Goal: Use online tool/utility: Utilize a website feature to perform a specific function

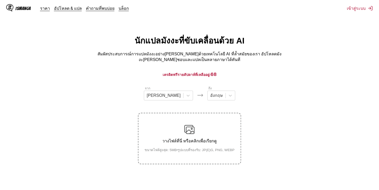
click at [213, 125] on div "วางไฟล์ที่นี่ หรือคลิกเพื่อเรียกดู ขนาดไฟล์สูงสุด: 5MB • รูปแบบที่รองรับ: JP(E)…" at bounding box center [190, 138] width 98 height 28
click at [0, 0] on input "วางไฟล์ที่นี่ หรือคลิกเพื่อเรียกดู ขนาดไฟล์สูงสุด: 5MB • รูปแบบที่รองรับ: JP(E)…" at bounding box center [0, 0] width 0 height 0
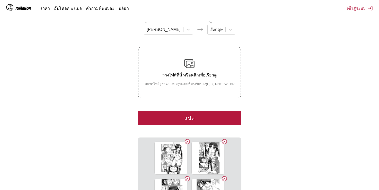
scroll to position [77, 0]
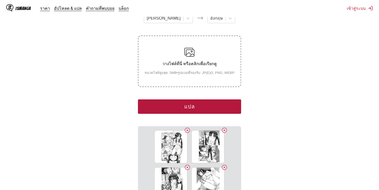
click at [199, 75] on label "วางไฟล์ที่นี่ หรือคลิกเพื่อเรียกดู ขนาดไฟล์สูงสุด: 5MB • รูปแบบที่รองรับ: JP(E)…" at bounding box center [190, 61] width 102 height 50
click at [0, 0] on input "วางไฟล์ที่นี่ หรือคลิกเพื่อเรียกดู ขนาดไฟล์สูงสุด: 5MB • รูปแบบที่รองรับ: JP(E)…" at bounding box center [0, 0] width 0 height 0
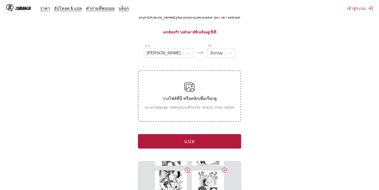
scroll to position [52, 0]
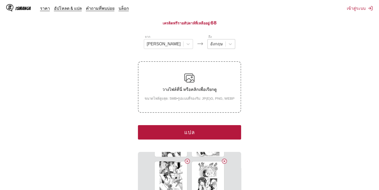
click at [210, 44] on div at bounding box center [216, 44] width 13 height 6
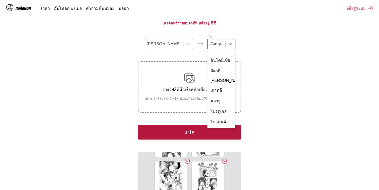
scroll to position [77, 0]
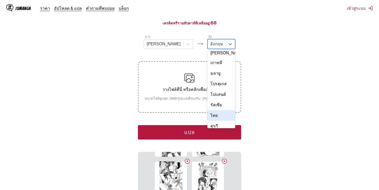
click at [208, 110] on div "ไทย" at bounding box center [222, 115] width 28 height 11
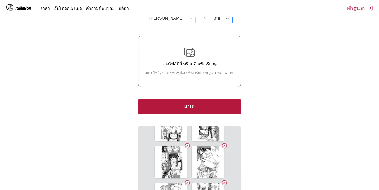
scroll to position [0, 0]
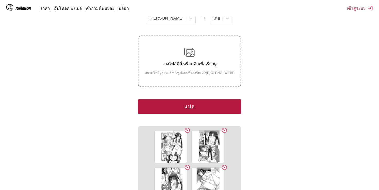
click at [184, 103] on button "แปล" at bounding box center [189, 106] width 103 height 14
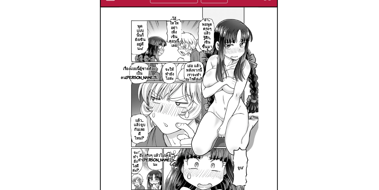
scroll to position [150, 0]
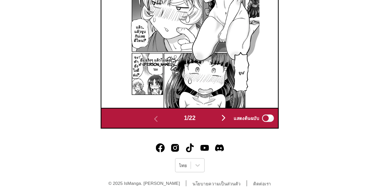
click at [216, 137] on img "button" at bounding box center [213, 140] width 6 height 6
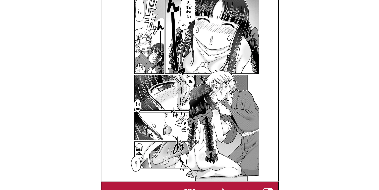
scroll to position [176, 0]
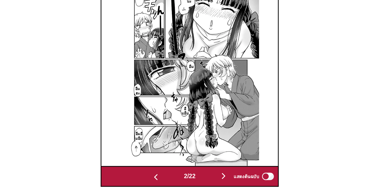
click at [165, 178] on img "button" at bounding box center [166, 181] width 6 height 6
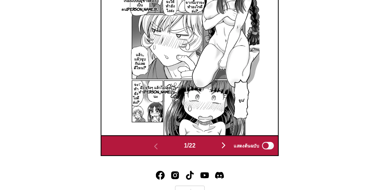
click at [215, 158] on img "button" at bounding box center [213, 159] width 6 height 6
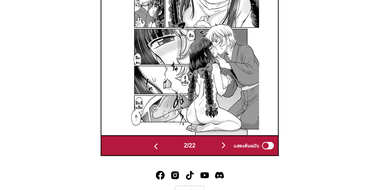
click at [215, 156] on img "button" at bounding box center [213, 159] width 6 height 6
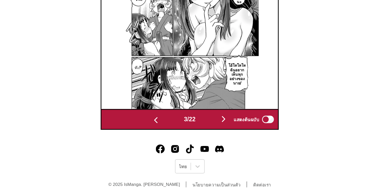
scroll to position [197, 0]
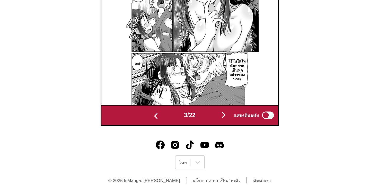
click at [215, 135] on img "button" at bounding box center [213, 138] width 6 height 6
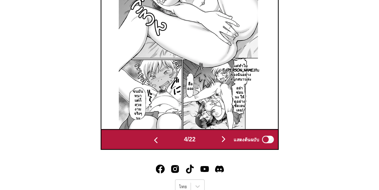
scroll to position [192, 0]
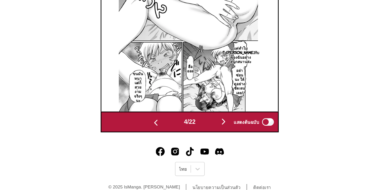
click at [214, 139] on img "button" at bounding box center [213, 142] width 6 height 6
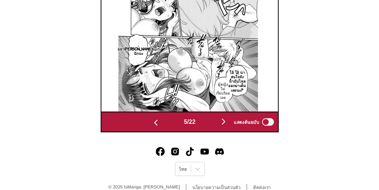
click at [213, 140] on img "button" at bounding box center [213, 142] width 6 height 6
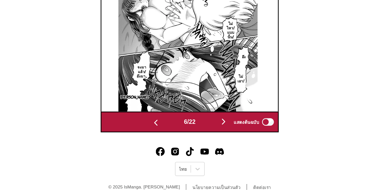
click at [191, 140] on span "6 / 22" at bounding box center [190, 142] width 8 height 5
click at [212, 139] on img "button" at bounding box center [213, 142] width 6 height 6
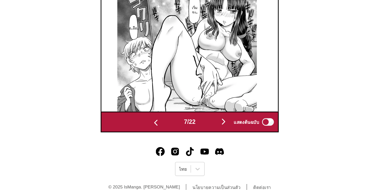
click at [166, 140] on img "button" at bounding box center [166, 143] width 6 height 6
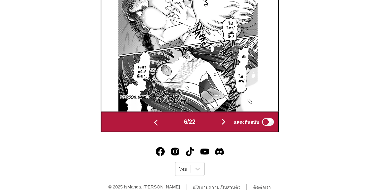
click at [215, 139] on img "button" at bounding box center [213, 142] width 6 height 6
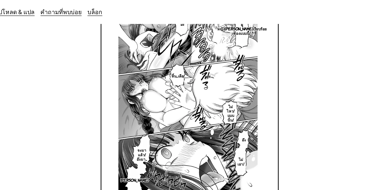
click at [263, 81] on img at bounding box center [311, 67] width 97 height 136
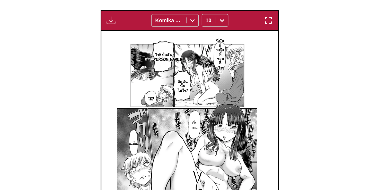
scroll to position [156, 0]
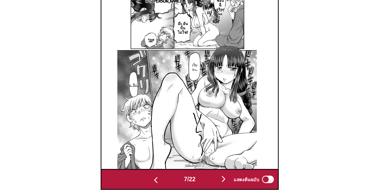
click at [163, 176] on img "button" at bounding box center [166, 179] width 6 height 6
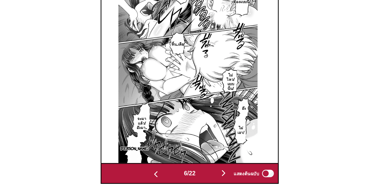
click at [166, 176] on img "button" at bounding box center [166, 179] width 6 height 6
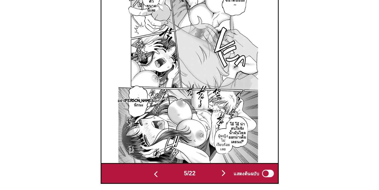
click at [163, 179] on button "button" at bounding box center [166, 178] width 31 height 7
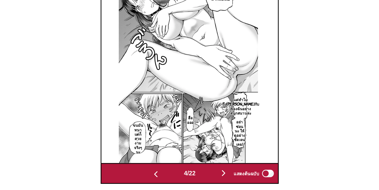
click at [166, 176] on img "button" at bounding box center [166, 179] width 6 height 6
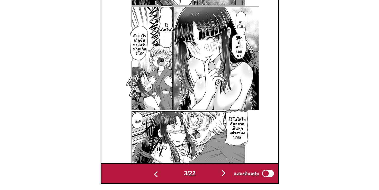
click at [164, 179] on img "button" at bounding box center [166, 179] width 6 height 6
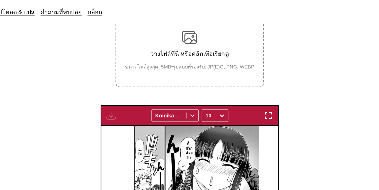
scroll to position [102, 0]
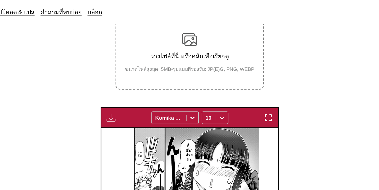
click at [137, 81] on img "button" at bounding box center [135, 82] width 6 height 6
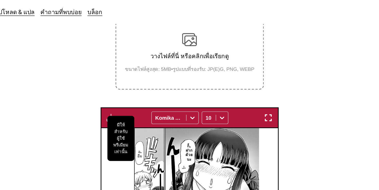
click at [165, 95] on img at bounding box center [189, 157] width 97 height 136
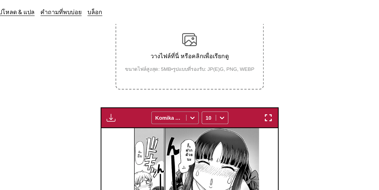
click at [175, 80] on div at bounding box center [175, 81] width 19 height 5
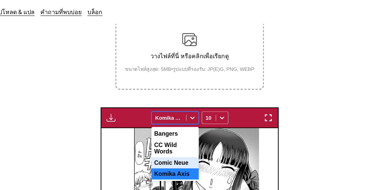
click at [176, 109] on div "Comic Neue" at bounding box center [179, 113] width 33 height 8
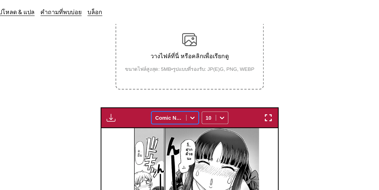
click at [173, 82] on div "Comic Neue" at bounding box center [175, 81] width 24 height 7
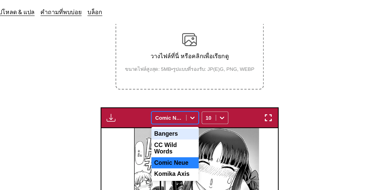
click at [174, 89] on div "Bangers" at bounding box center [179, 93] width 33 height 8
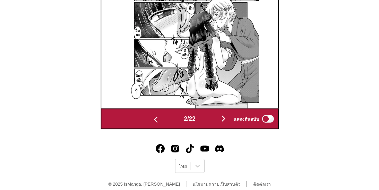
scroll to position [195, 0]
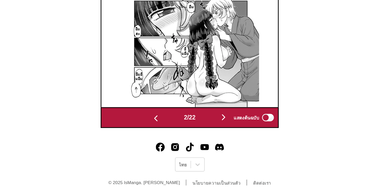
click at [215, 136] on img "button" at bounding box center [213, 139] width 6 height 6
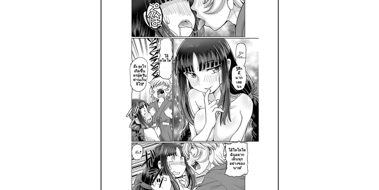
scroll to position [152, 0]
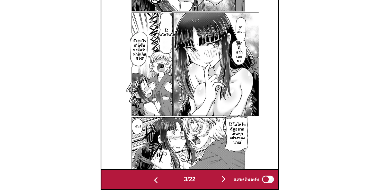
click at [214, 181] on img "button" at bounding box center [213, 182] width 6 height 6
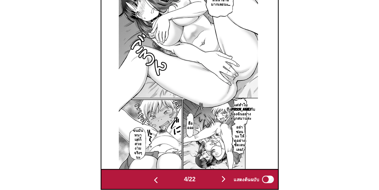
click at [166, 180] on img "button" at bounding box center [166, 183] width 6 height 6
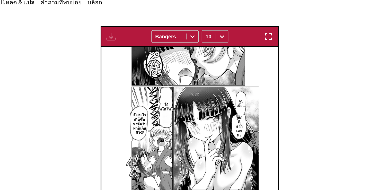
scroll to position [152, 0]
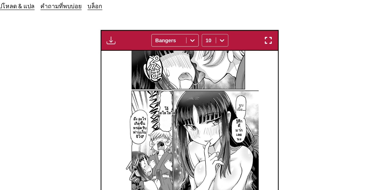
click at [209, 28] on div at bounding box center [212, 32] width 8 height 8
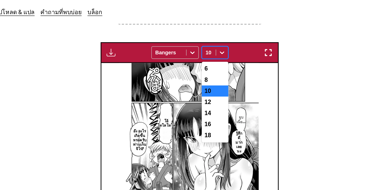
scroll to position [142, 0]
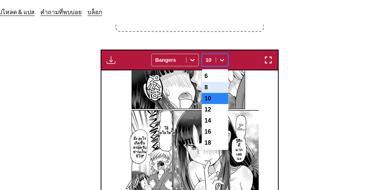
click at [206, 61] on div "8" at bounding box center [207, 61] width 19 height 8
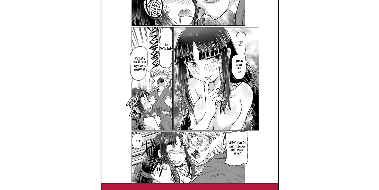
scroll to position [178, 0]
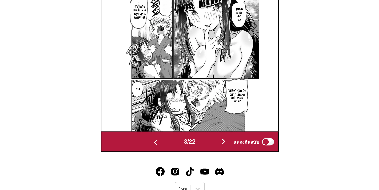
click at [166, 154] on img "button" at bounding box center [166, 157] width 6 height 6
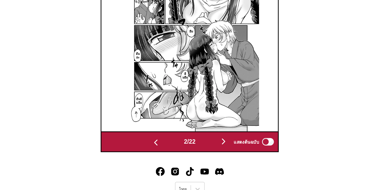
click at [163, 155] on img "button" at bounding box center [166, 157] width 6 height 6
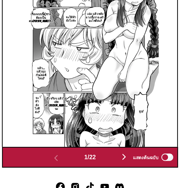
scroll to position [174, 0]
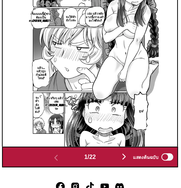
click at [112, 155] on button "button" at bounding box center [114, 158] width 31 height 7
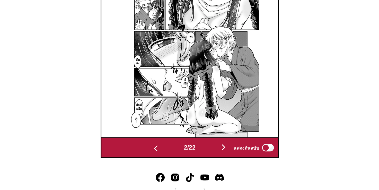
click at [215, 158] on img "button" at bounding box center [213, 160] width 6 height 6
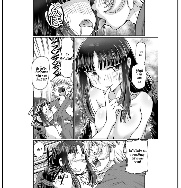
scroll to position [171, 0]
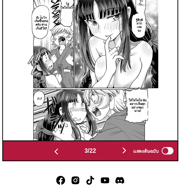
click at [116, 159] on img "button" at bounding box center [114, 162] width 6 height 6
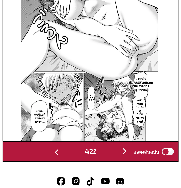
click at [114, 159] on img "button" at bounding box center [114, 162] width 6 height 6
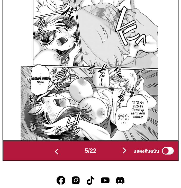
click at [114, 159] on img "button" at bounding box center [114, 162] width 6 height 6
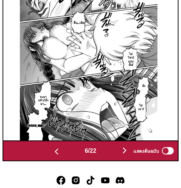
click at [64, 160] on img "button" at bounding box center [67, 163] width 6 height 6
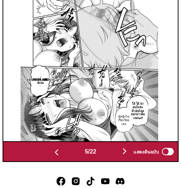
click at [114, 159] on img "button" at bounding box center [114, 162] width 6 height 6
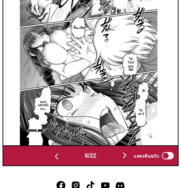
click at [114, 159] on img "button" at bounding box center [114, 162] width 6 height 6
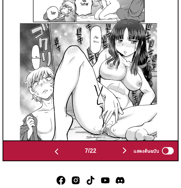
click at [118, 160] on div "แสดงต้นฉบับ" at bounding box center [133, 162] width 32 height 7
click at [116, 159] on img "button" at bounding box center [114, 162] width 6 height 6
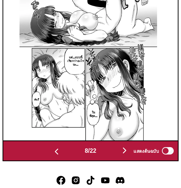
click at [115, 161] on img "button" at bounding box center [114, 162] width 6 height 6
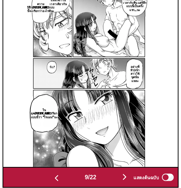
click at [112, 159] on button "button" at bounding box center [114, 162] width 31 height 7
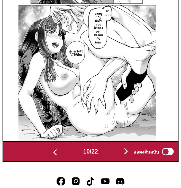
click at [117, 159] on div "แสดงต้นฉบับ" at bounding box center [133, 162] width 32 height 7
click at [116, 159] on img "button" at bounding box center [115, 162] width 6 height 6
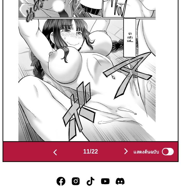
click at [117, 159] on div "แสดงต้นฉบับ" at bounding box center [133, 162] width 32 height 7
click at [116, 159] on img "button" at bounding box center [115, 162] width 6 height 6
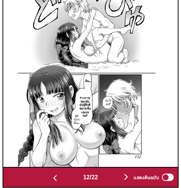
click at [117, 159] on div "แสดงต้นฉบับ" at bounding box center [133, 162] width 32 height 7
click at [115, 159] on img "button" at bounding box center [115, 162] width 6 height 6
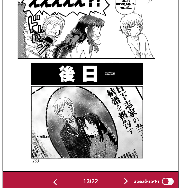
click at [116, 159] on img "button" at bounding box center [115, 162] width 6 height 6
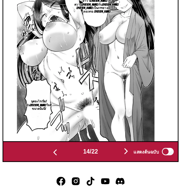
click at [117, 159] on img "button" at bounding box center [115, 162] width 6 height 6
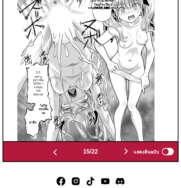
click at [117, 160] on img "button" at bounding box center [115, 162] width 6 height 6
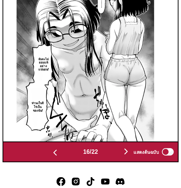
click at [117, 159] on img "button" at bounding box center [115, 162] width 6 height 6
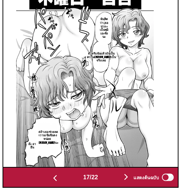
click at [116, 160] on img "button" at bounding box center [115, 162] width 6 height 6
drag, startPoint x: 116, startPoint y: 160, endPoint x: 116, endPoint y: 142, distance: 18.0
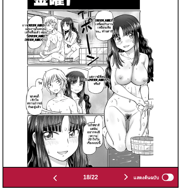
click at [116, 159] on img "button" at bounding box center [115, 162] width 6 height 6
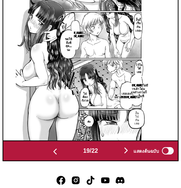
click at [117, 159] on div "แสดงต้นฉบับ" at bounding box center [133, 162] width 32 height 7
click at [116, 159] on img "button" at bounding box center [115, 162] width 6 height 6
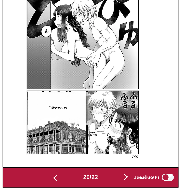
click at [114, 159] on img "button" at bounding box center [115, 162] width 6 height 6
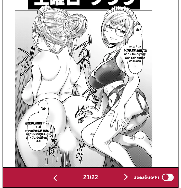
click at [117, 159] on div "แสดงต้นฉบับ" at bounding box center [133, 162] width 32 height 7
click at [115, 160] on img "button" at bounding box center [115, 162] width 6 height 6
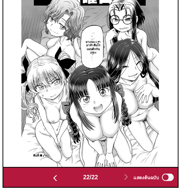
click at [65, 160] on img "button" at bounding box center [66, 163] width 6 height 6
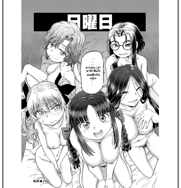
scroll to position [0, 2438]
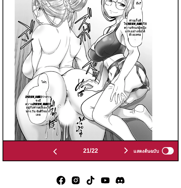
click at [66, 162] on img "button" at bounding box center [66, 163] width 6 height 6
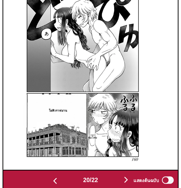
scroll to position [171, 0]
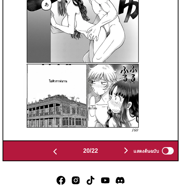
click at [65, 160] on img "button" at bounding box center [66, 163] width 6 height 6
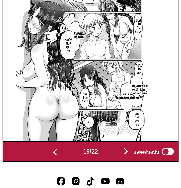
click at [64, 161] on img "button" at bounding box center [66, 163] width 6 height 6
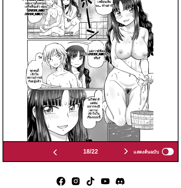
click at [64, 161] on img "button" at bounding box center [66, 163] width 6 height 6
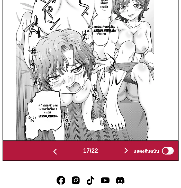
click at [64, 161] on img "button" at bounding box center [66, 163] width 6 height 6
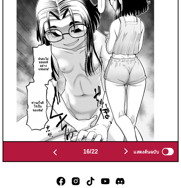
click at [64, 160] on img "button" at bounding box center [66, 163] width 6 height 6
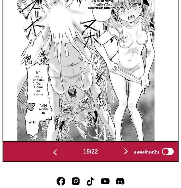
click at [65, 160] on img "button" at bounding box center [66, 163] width 6 height 6
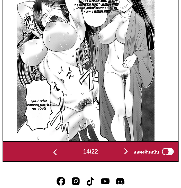
click at [64, 164] on div "14 / 22 แสดงต้นฉบับ" at bounding box center [90, 162] width 123 height 14
click at [64, 163] on div "14 / 22 แสดงต้นฉบับ" at bounding box center [90, 162] width 123 height 14
click at [64, 161] on img "button" at bounding box center [66, 163] width 6 height 6
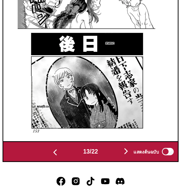
click at [64, 160] on img "button" at bounding box center [66, 163] width 6 height 6
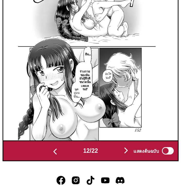
click at [64, 162] on img "button" at bounding box center [66, 163] width 6 height 6
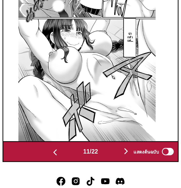
click at [64, 161] on img "button" at bounding box center [66, 163] width 6 height 6
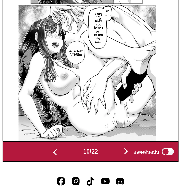
click at [64, 160] on img "button" at bounding box center [66, 163] width 6 height 6
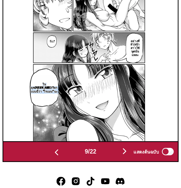
click at [46, 139] on img at bounding box center [89, 87] width 96 height 135
click at [64, 160] on img "button" at bounding box center [67, 163] width 6 height 6
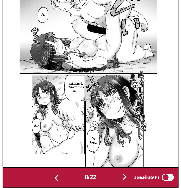
click at [66, 160] on img "button" at bounding box center [67, 163] width 6 height 6
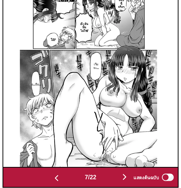
click at [65, 160] on img "button" at bounding box center [67, 163] width 6 height 6
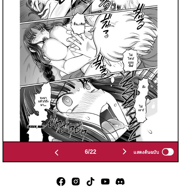
click at [114, 159] on img "button" at bounding box center [114, 162] width 6 height 6
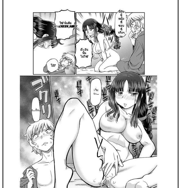
drag, startPoint x: 114, startPoint y: 158, endPoint x: 91, endPoint y: 86, distance: 75.9
click at [91, 86] on img at bounding box center [89, 87] width 96 height 135
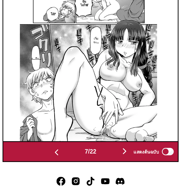
click at [115, 159] on img "button" at bounding box center [114, 162] width 6 height 6
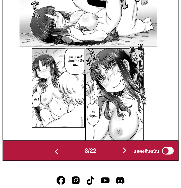
click at [113, 159] on img "button" at bounding box center [114, 162] width 6 height 6
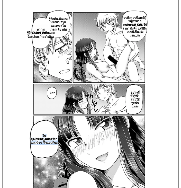
click at [91, 82] on img at bounding box center [89, 87] width 96 height 135
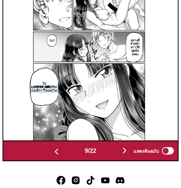
click at [112, 159] on button "button" at bounding box center [114, 162] width 31 height 7
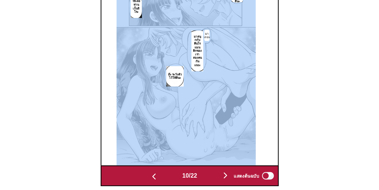
scroll to position [160, 0]
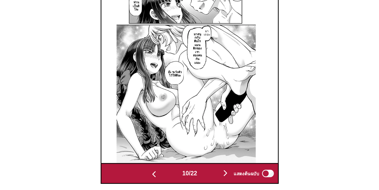
click at [217, 172] on div "แสดงต้นฉบับ" at bounding box center [233, 174] width 32 height 7
click at [215, 172] on img "button" at bounding box center [214, 174] width 6 height 6
